Goal: Book appointment/travel/reservation

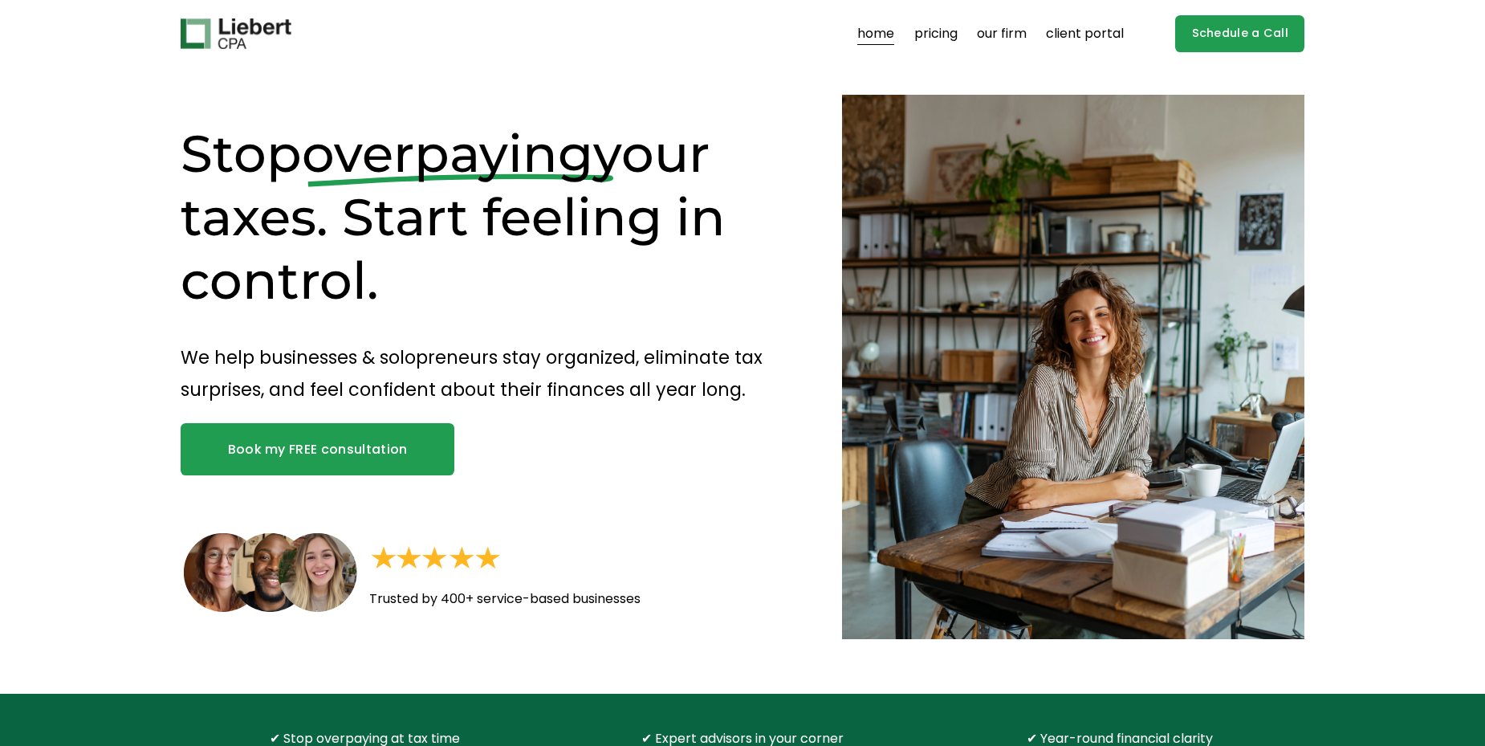
click at [1187, 39] on link "Schedule a Call" at bounding box center [1239, 34] width 129 height 38
